Goal: Task Accomplishment & Management: Manage account settings

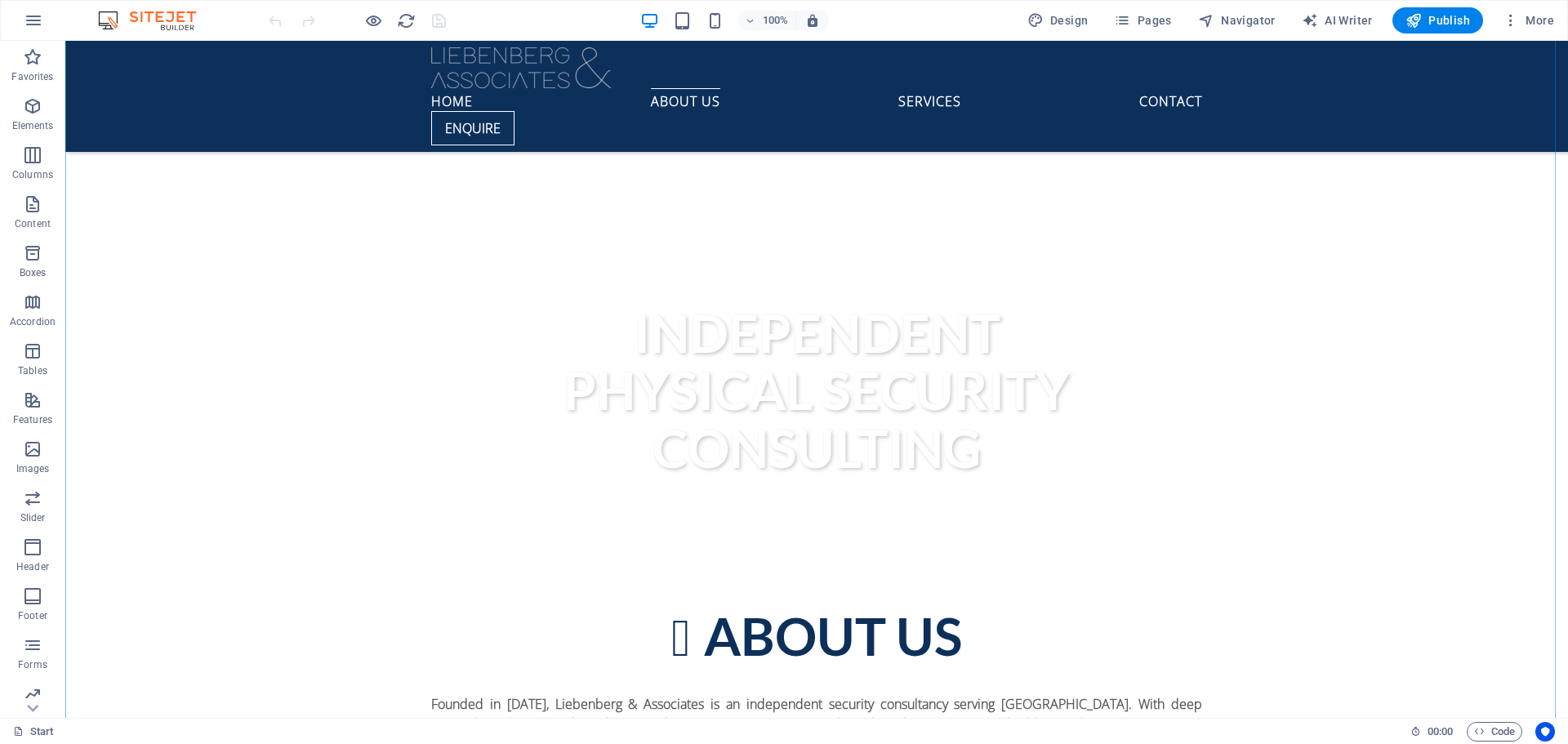
scroll to position [735, 0]
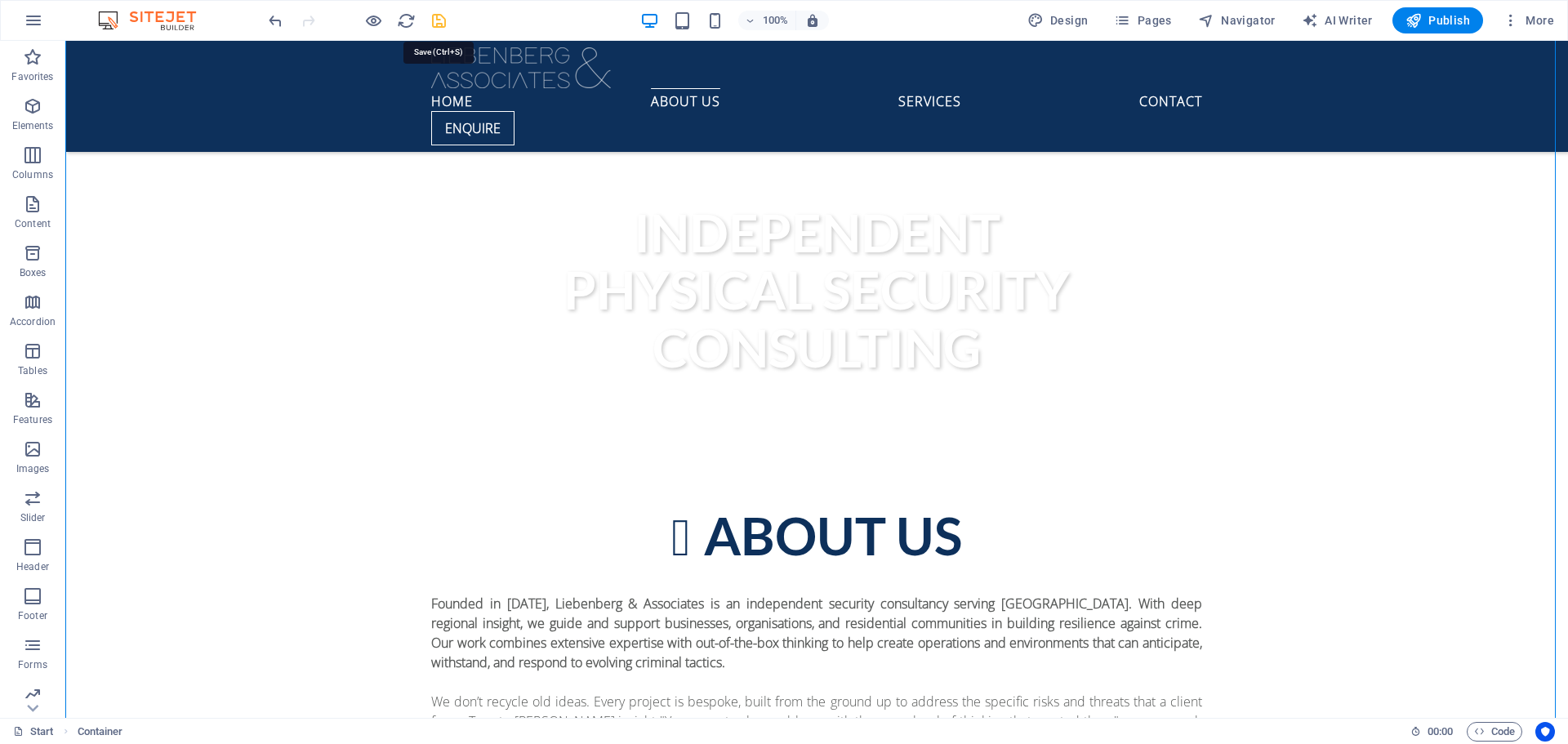
click at [437, 17] on icon "save" at bounding box center [439, 21] width 19 height 19
checkbox input "false"
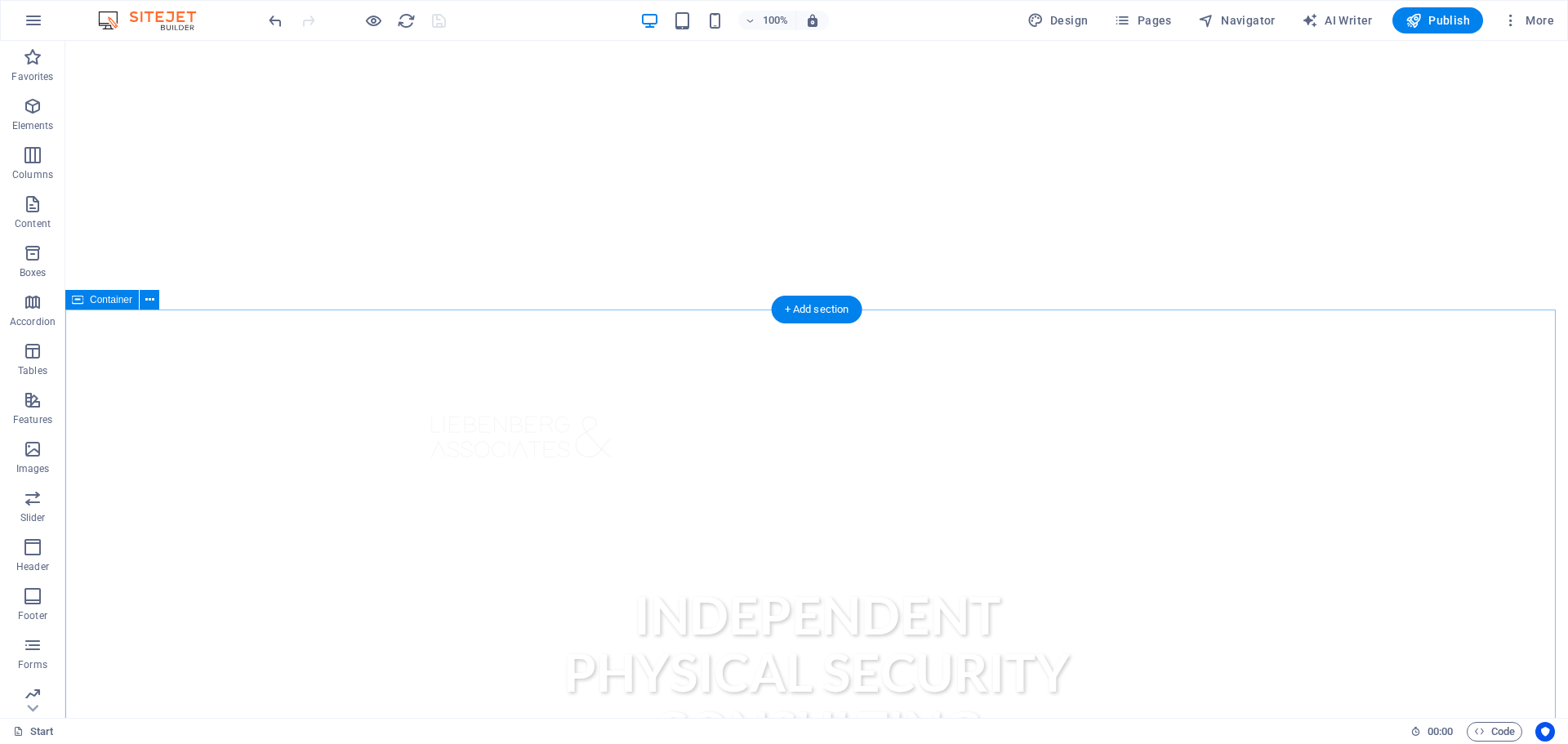
scroll to position [409, 0]
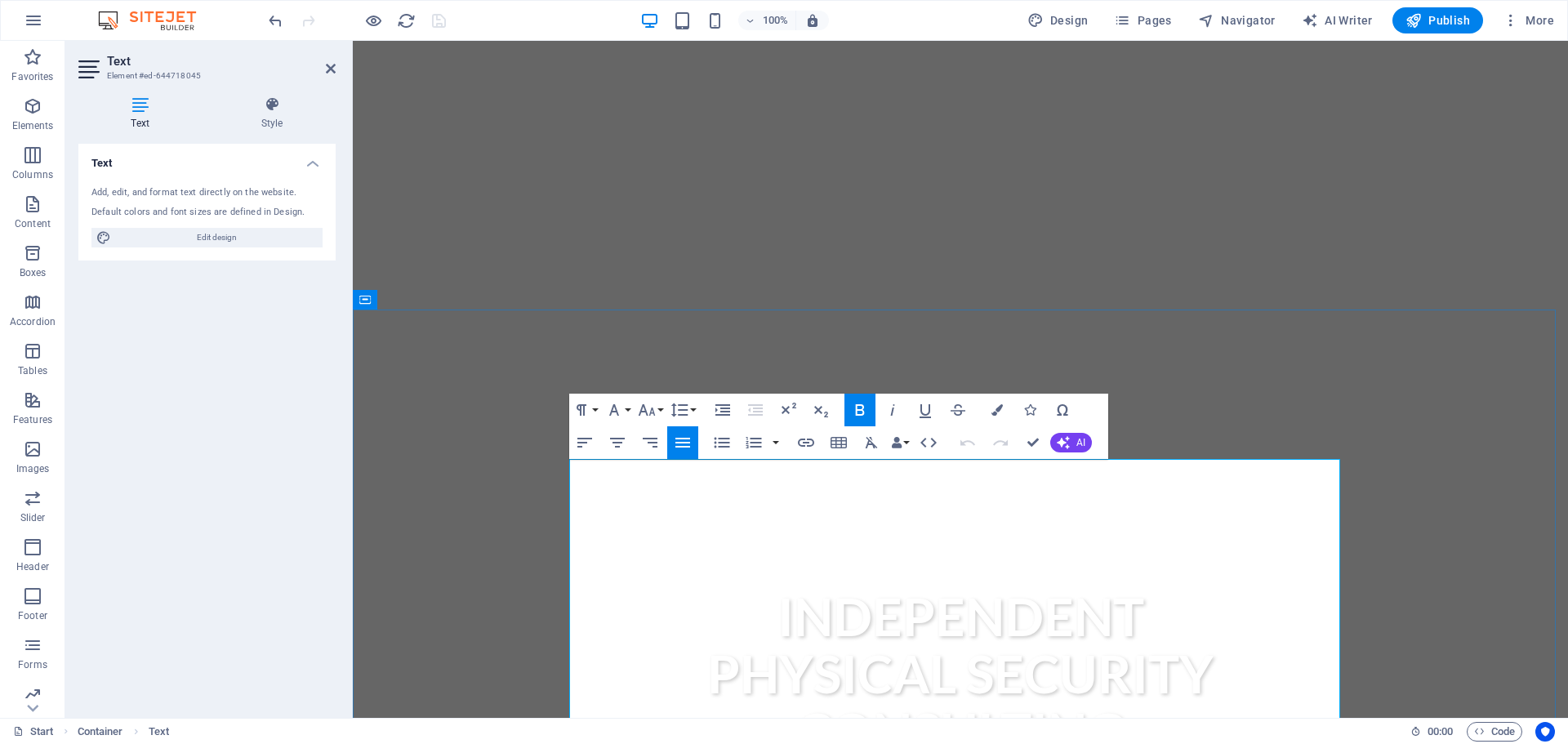
copy strong "Founded in [DATE], Liebenberg & Associates is an independent security consultan…"
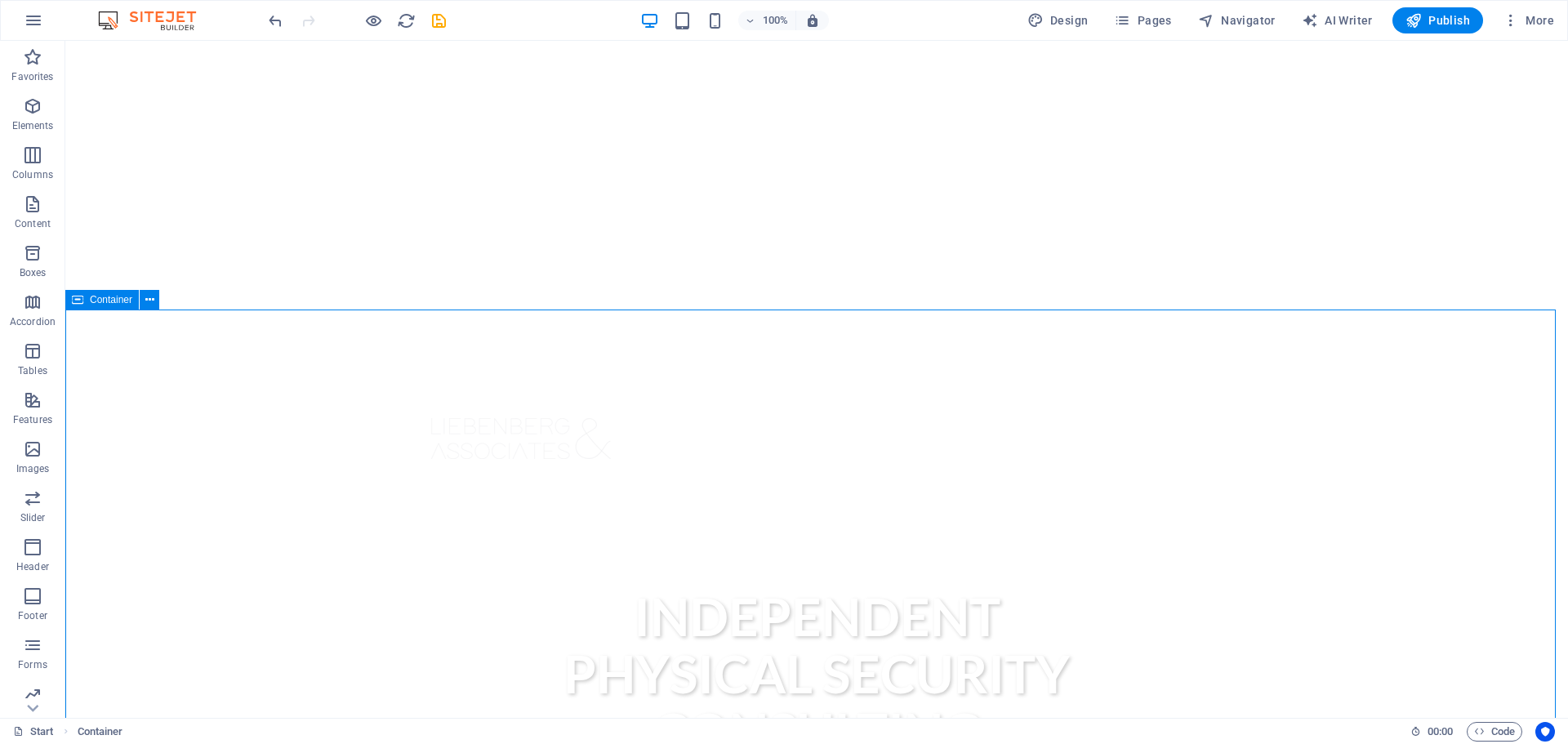
click at [1537, 21] on span "More" at bounding box center [1528, 20] width 51 height 17
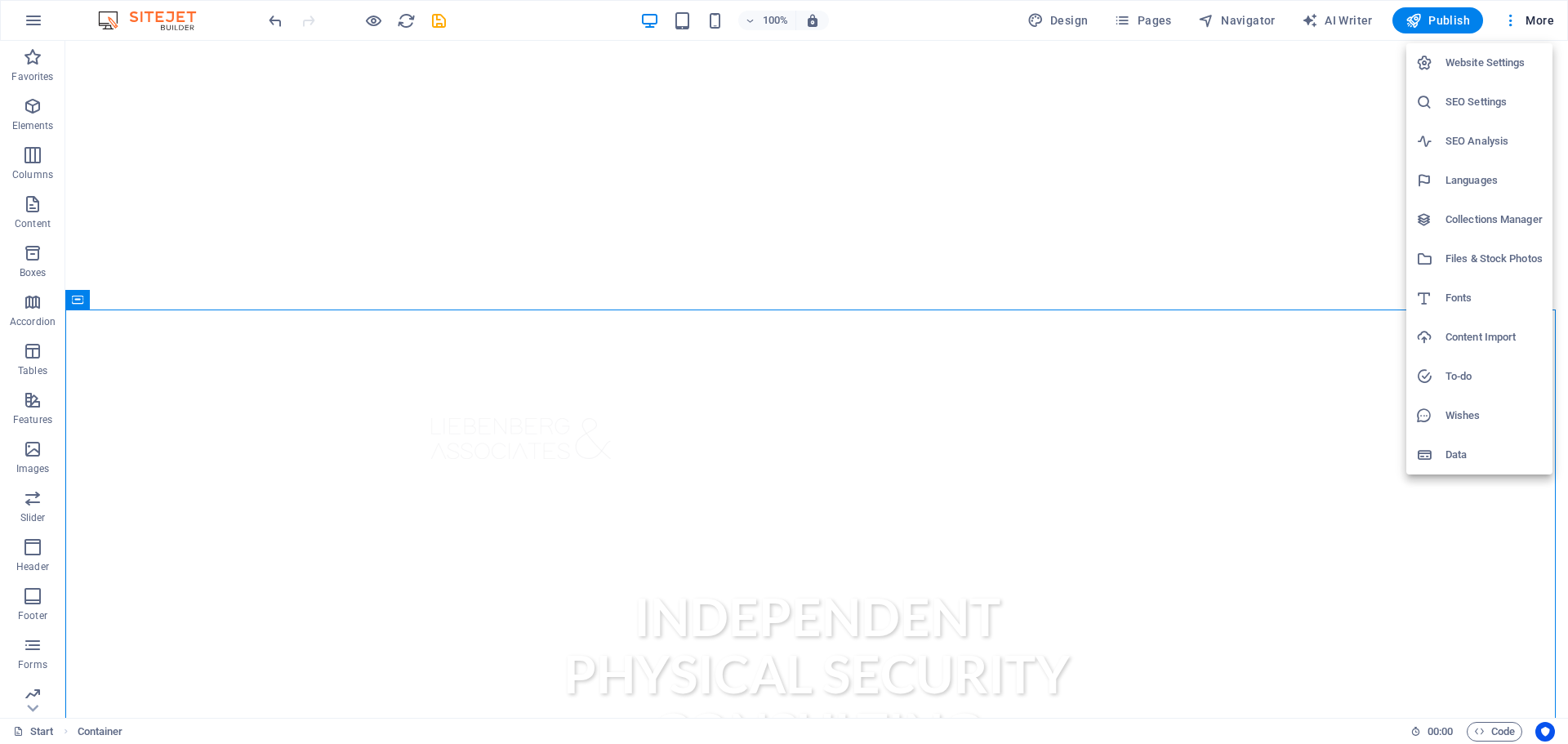
click at [1363, 430] on div at bounding box center [784, 372] width 1568 height 744
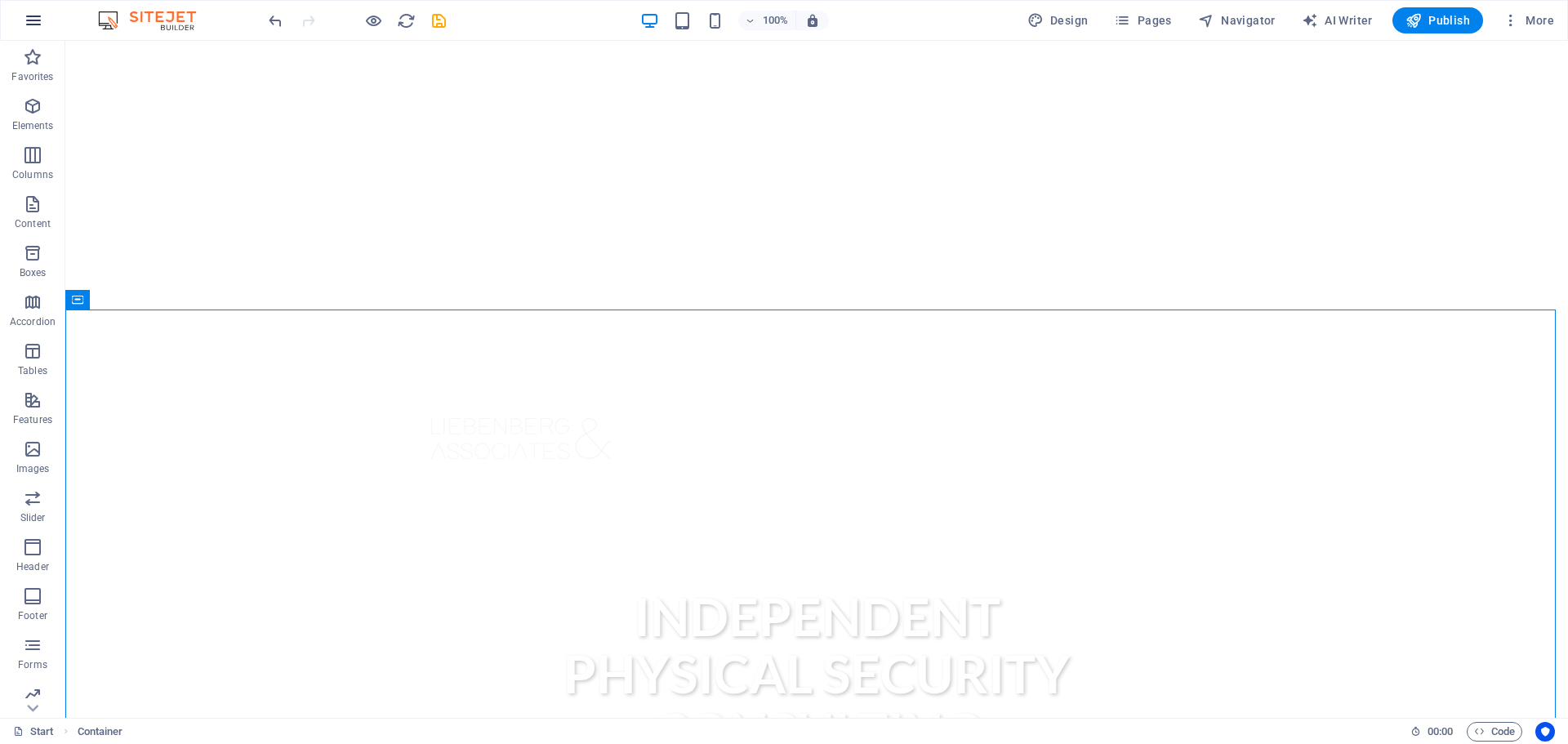
click at [29, 16] on icon "button" at bounding box center [33, 20] width 20 height 20
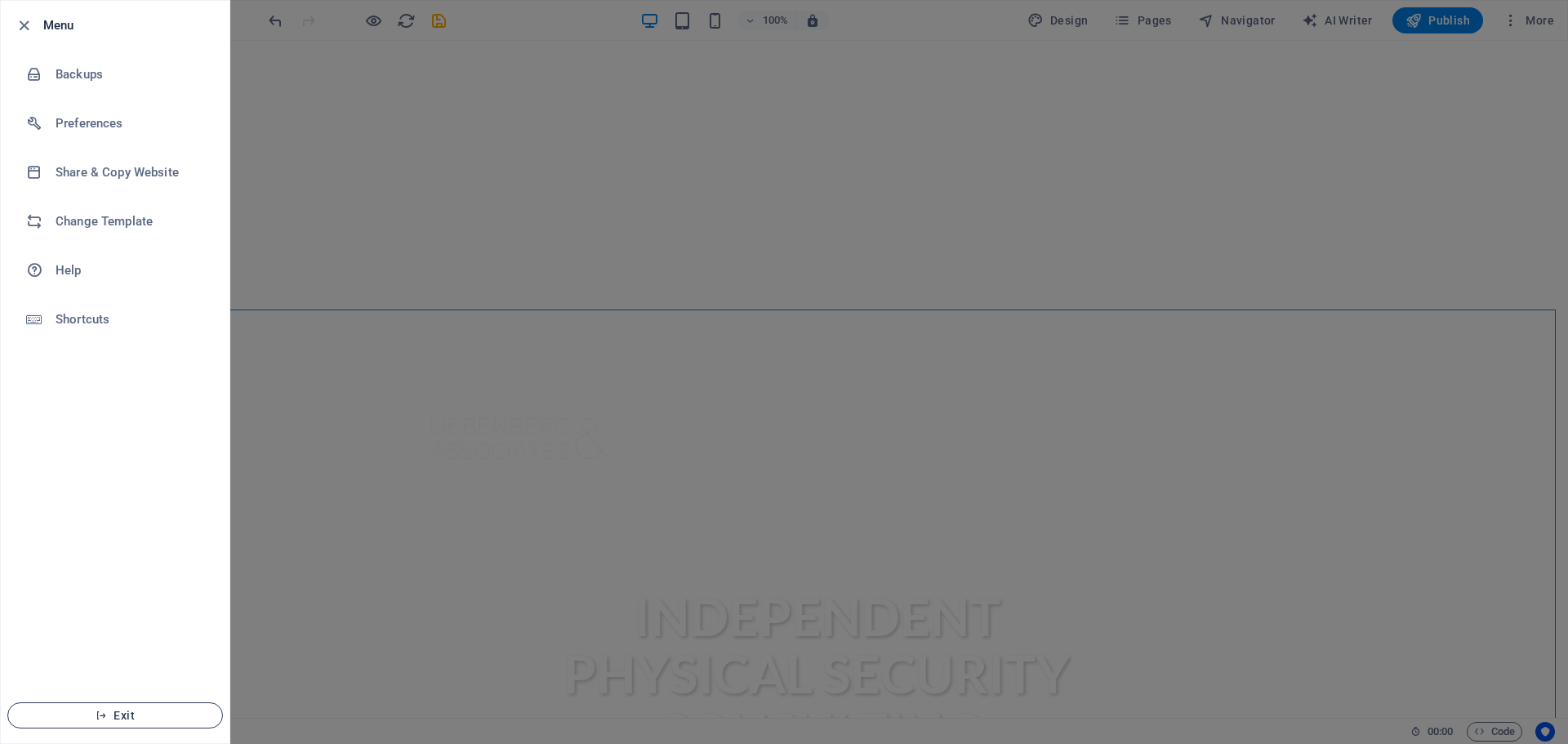
click at [109, 717] on span "Exit" at bounding box center [115, 715] width 188 height 13
